Goal: Information Seeking & Learning: Learn about a topic

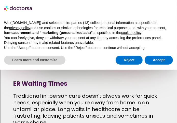
scroll to position [67, 0]
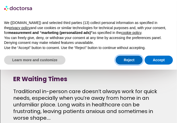
click at [127, 58] on button "Reject" at bounding box center [128, 59] width 27 height 9
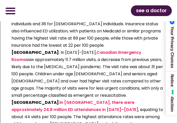
scroll to position [951, 0]
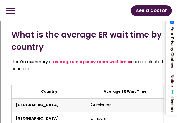
scroll to position [1421, 0]
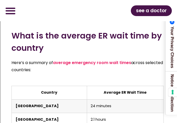
click at [26, 14] on div "How it works What we treat Online doctor Prices How it works What we treat Onli…" at bounding box center [18, 11] width 30 height 16
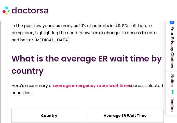
click at [123, 10] on div at bounding box center [89, 10] width 172 height 13
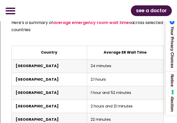
scroll to position [1484, 0]
